Goal: Check status: Check status

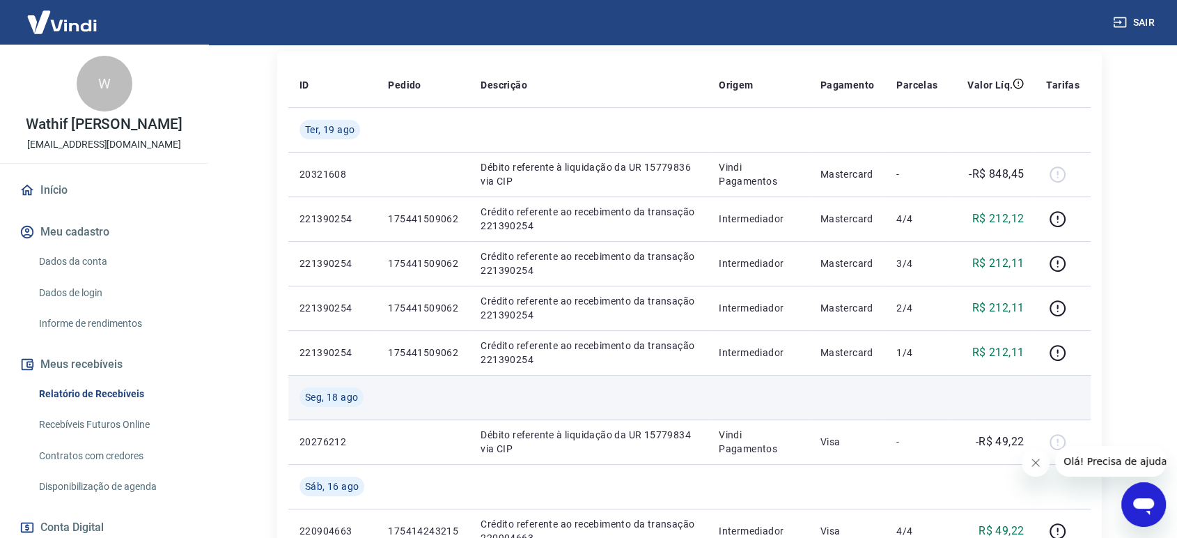
scroll to position [232, 0]
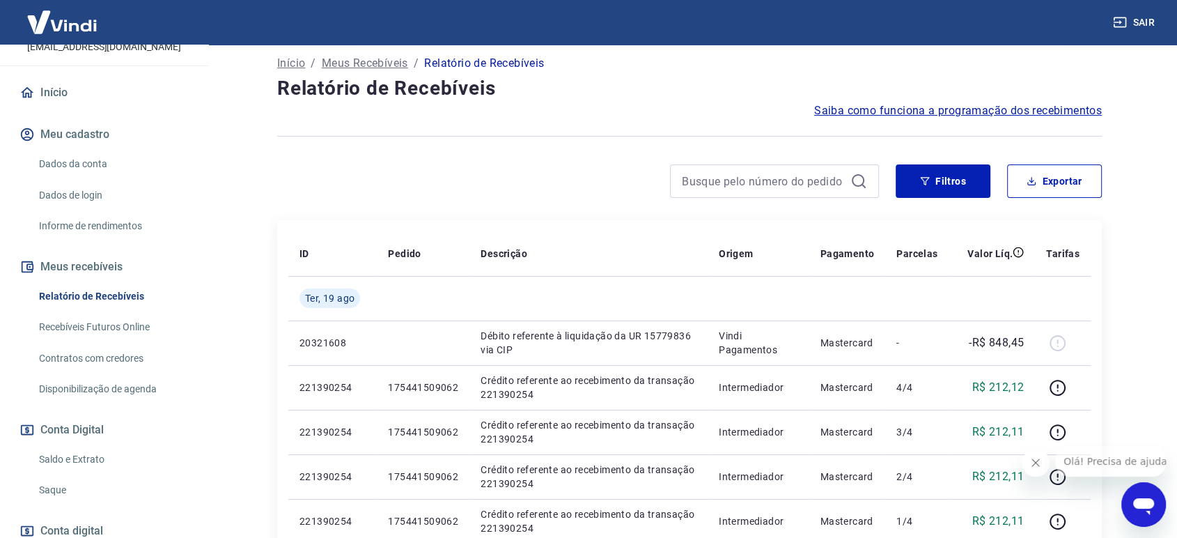
scroll to position [189, 0]
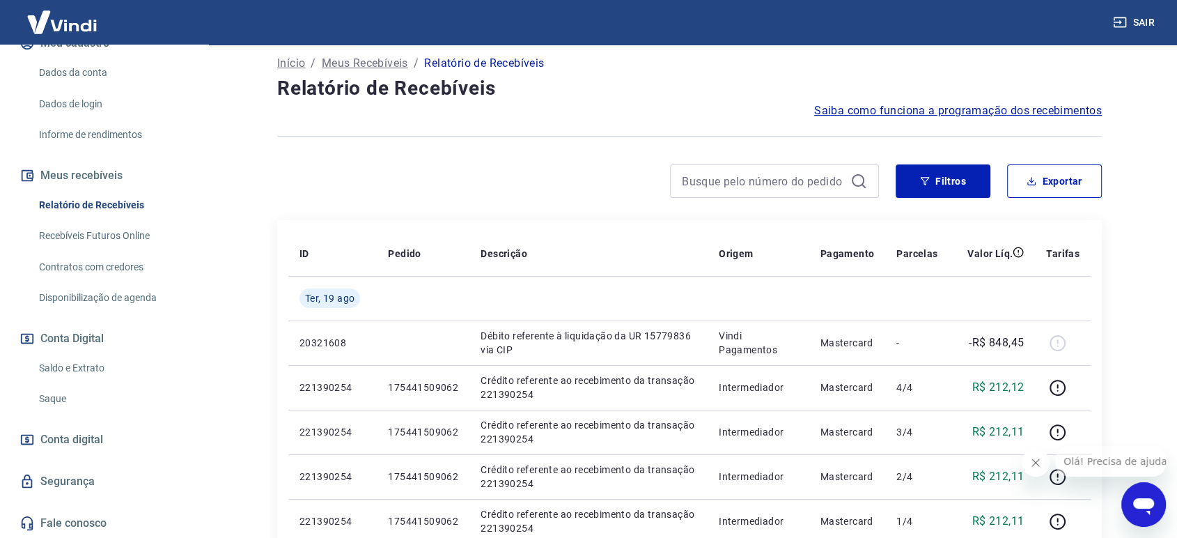
click at [72, 367] on link "Saldo e Extrato" at bounding box center [112, 368] width 158 height 29
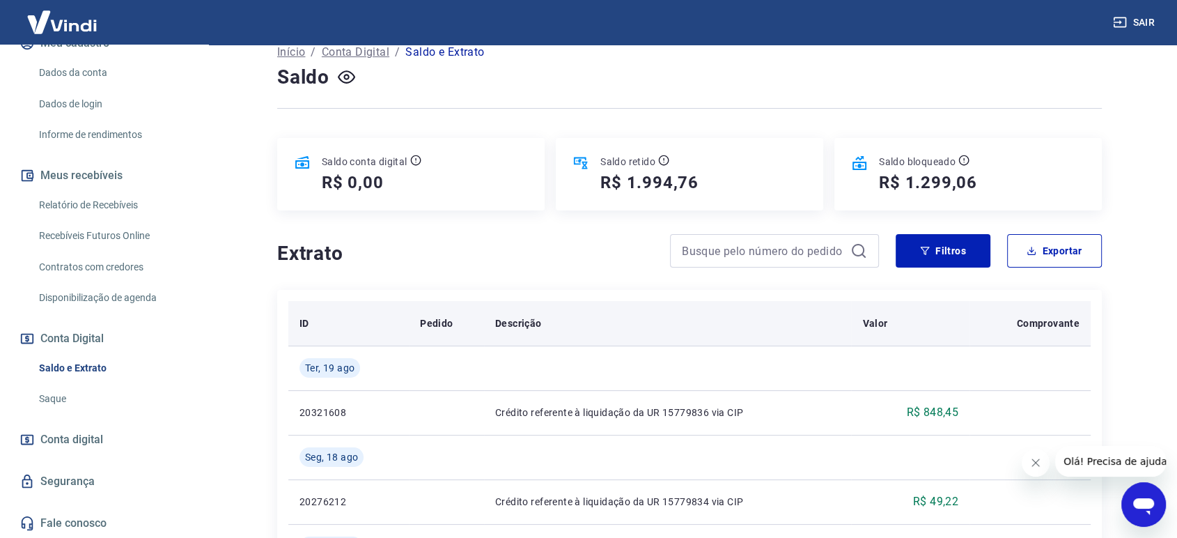
scroll to position [77, 0]
